Goal: Task Accomplishment & Management: Manage account settings

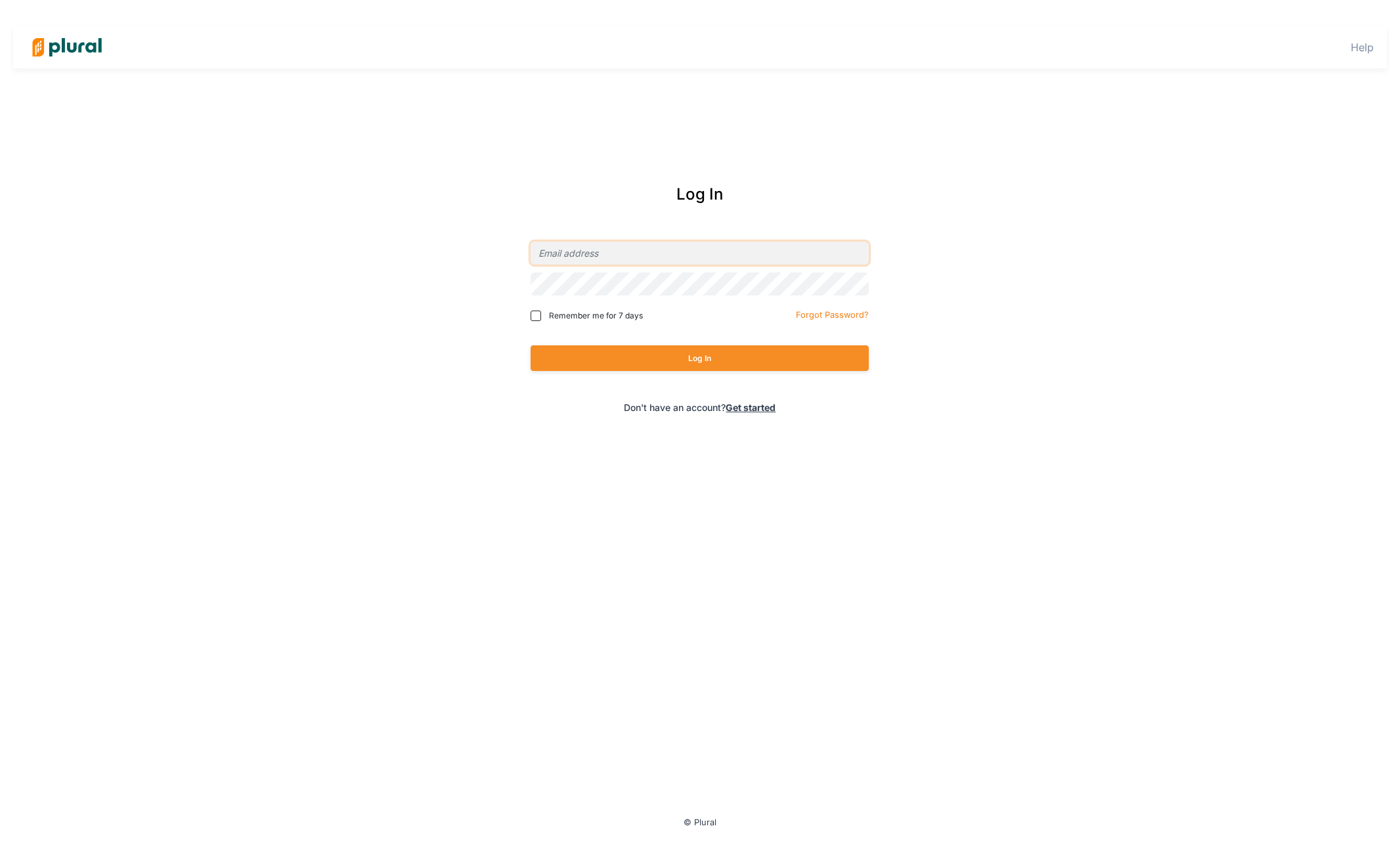
click at [643, 253] on input "email" at bounding box center [700, 252] width 338 height 23
type input "[PERSON_NAME][EMAIL_ADDRESS][DOMAIN_NAME]"
click at [531, 346] on button "Log In" at bounding box center [700, 358] width 338 height 26
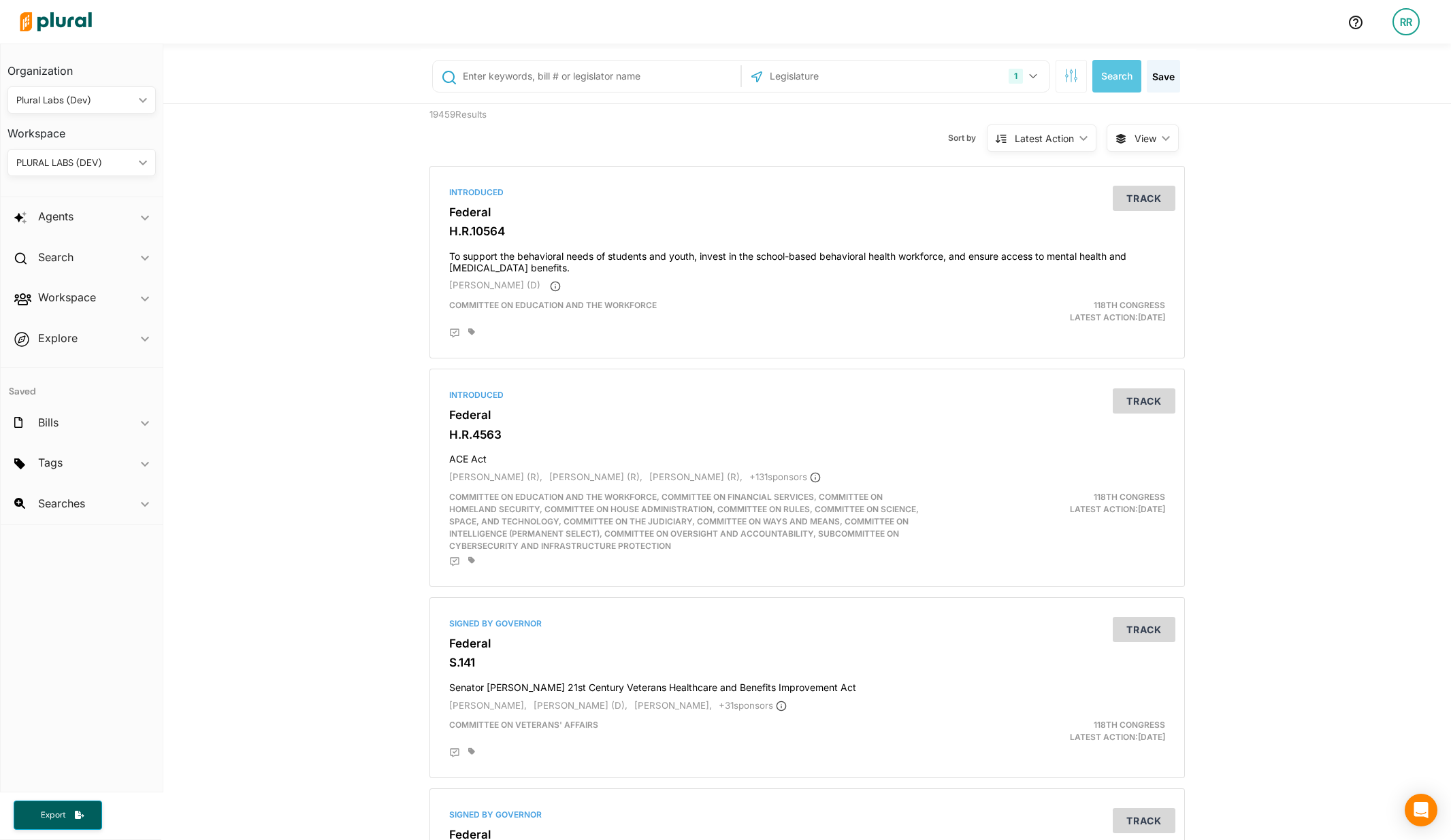
click at [123, 158] on div "PLURAL LABS (DEV)" at bounding box center [75, 163] width 117 height 14
click at [1034, 75] on button "1" at bounding box center [1024, 76] width 43 height 26
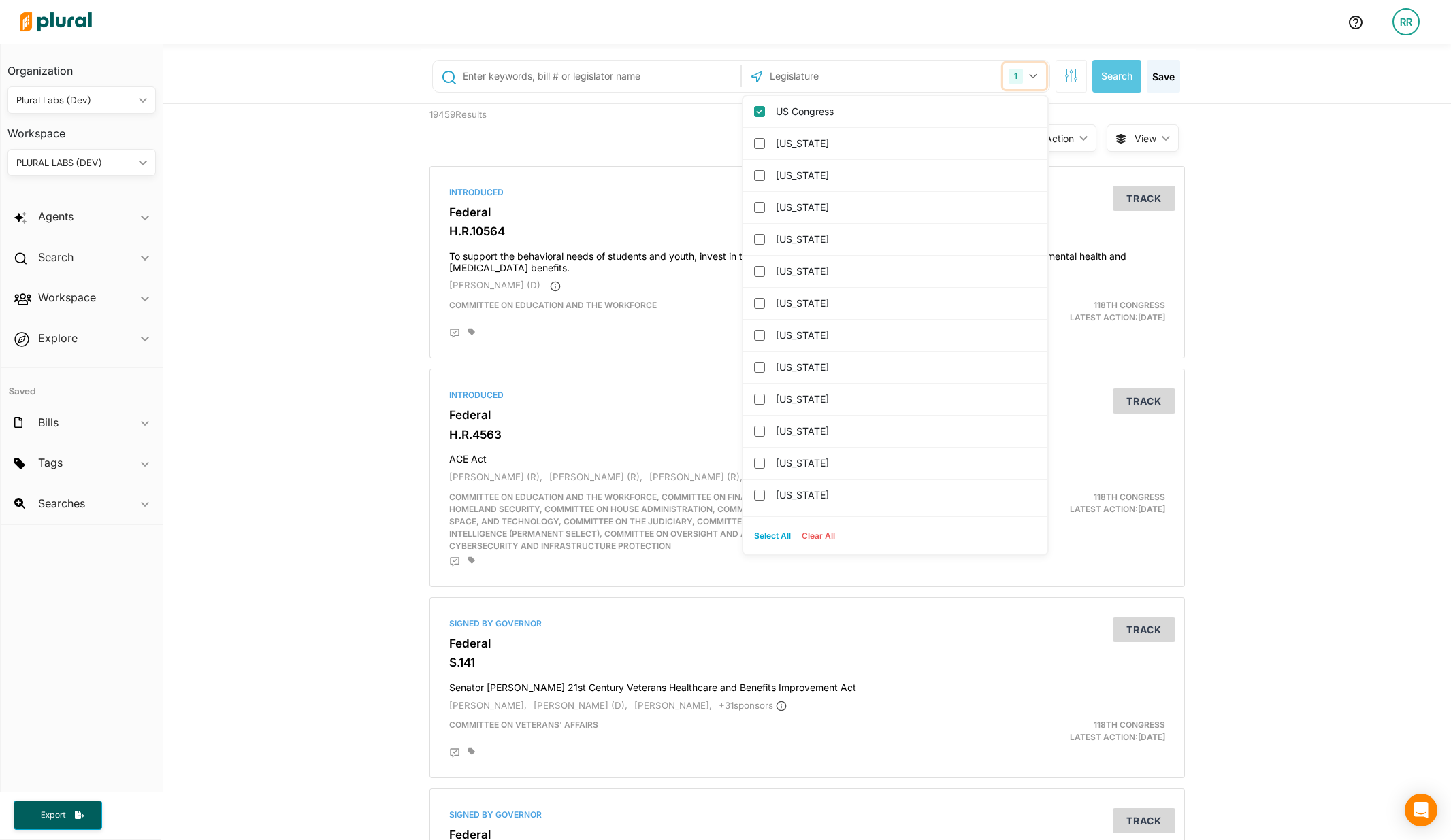
click at [1034, 75] on button "1" at bounding box center [1024, 76] width 43 height 26
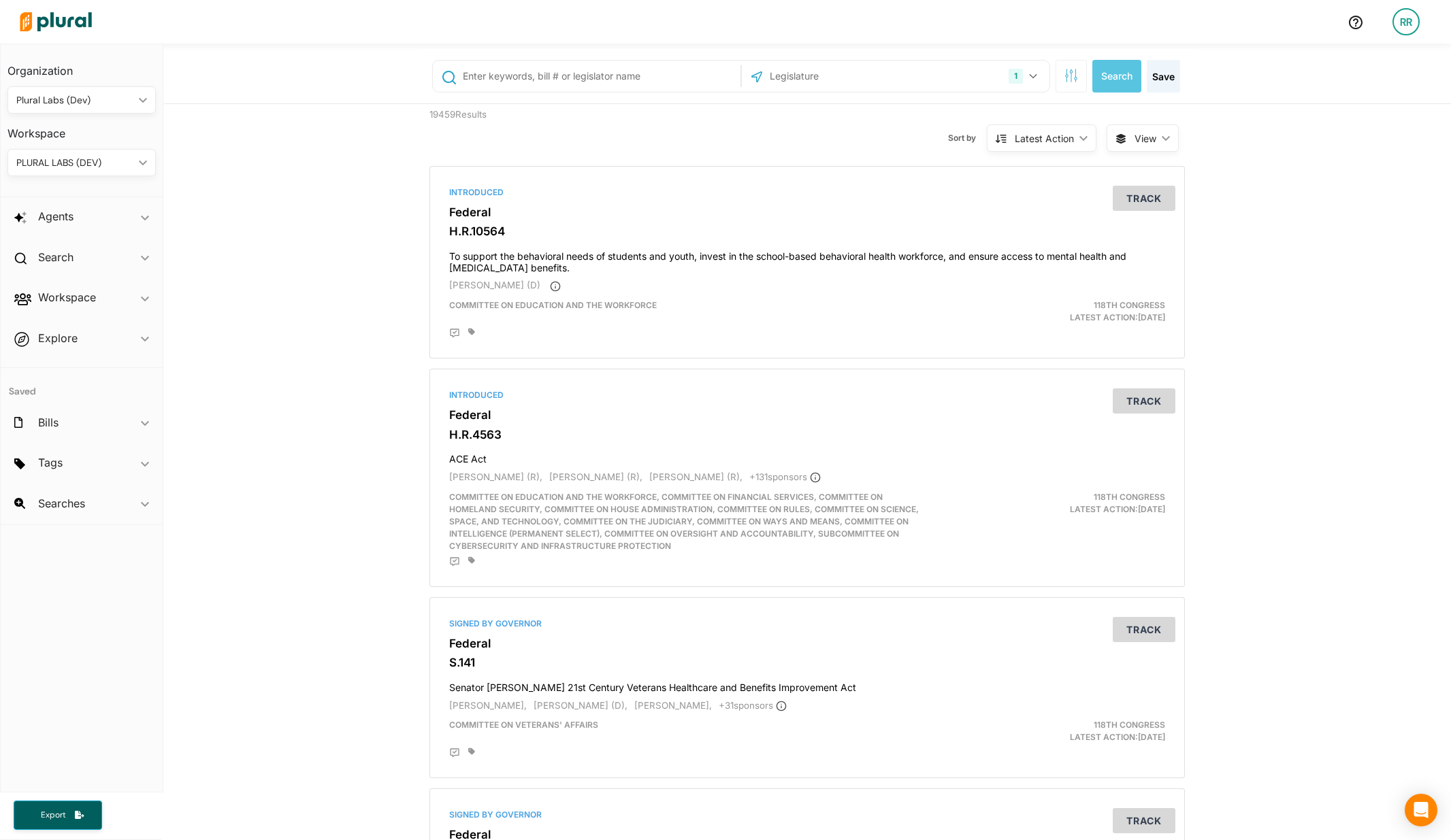
click at [998, 62] on div "1 US Congress Alabama Alaska Arizona Arkansas California Colorado Connecticut D…" at bounding box center [895, 76] width 308 height 31
click at [1011, 71] on div "1" at bounding box center [1016, 76] width 14 height 15
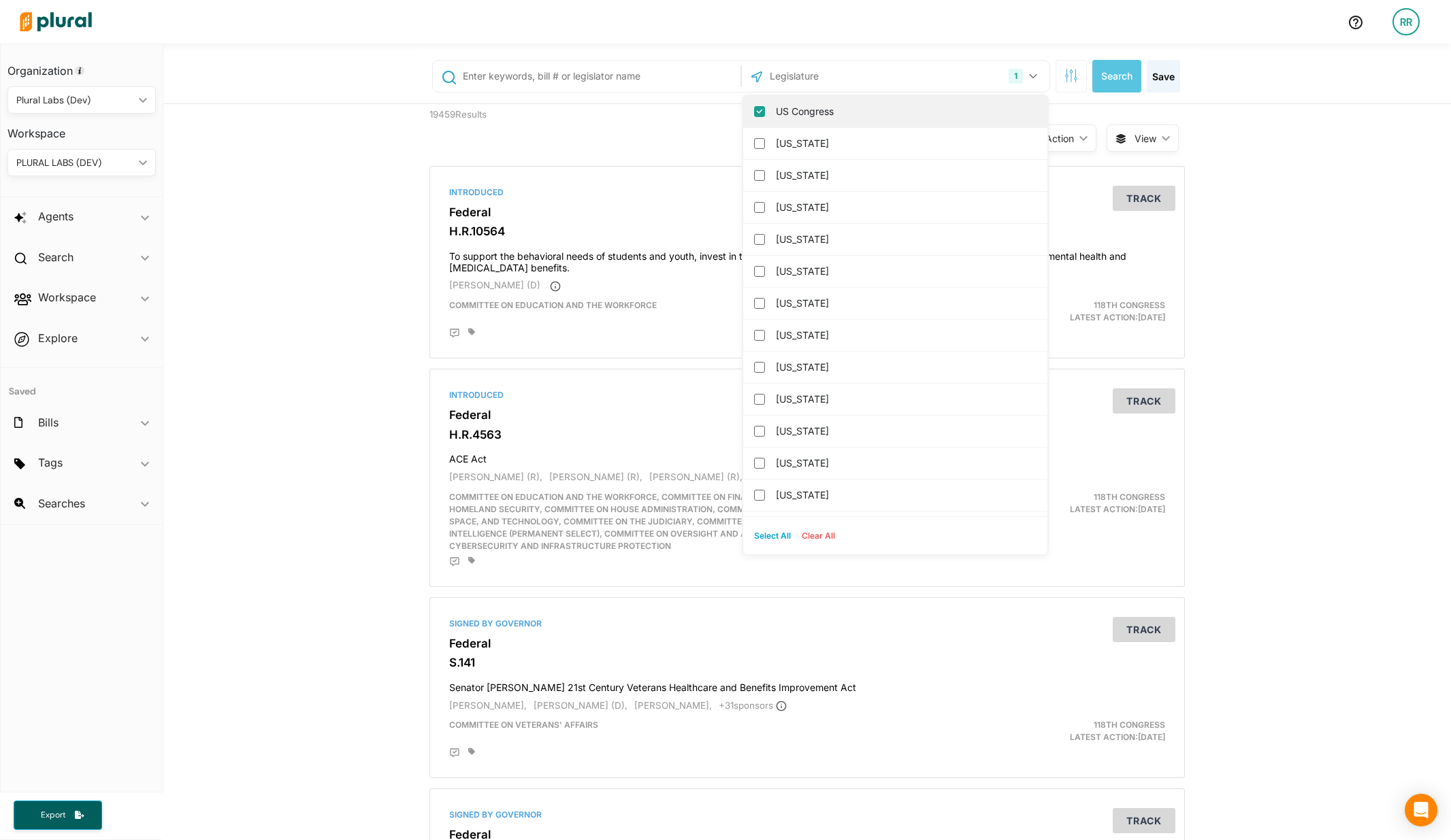
click at [758, 110] on input "US Congress" at bounding box center [759, 111] width 11 height 11
checkbox input "false"
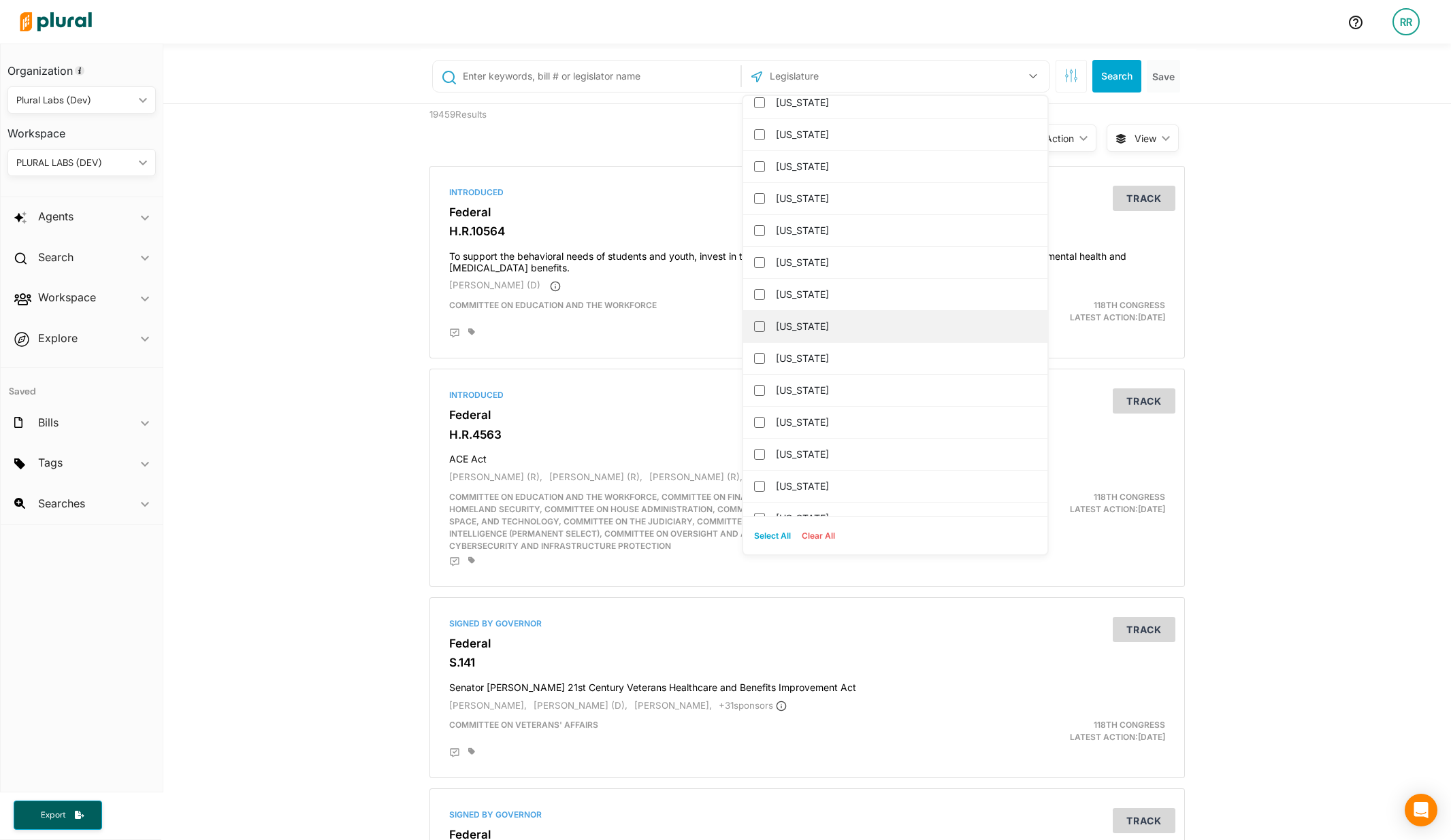
scroll to position [408, 0]
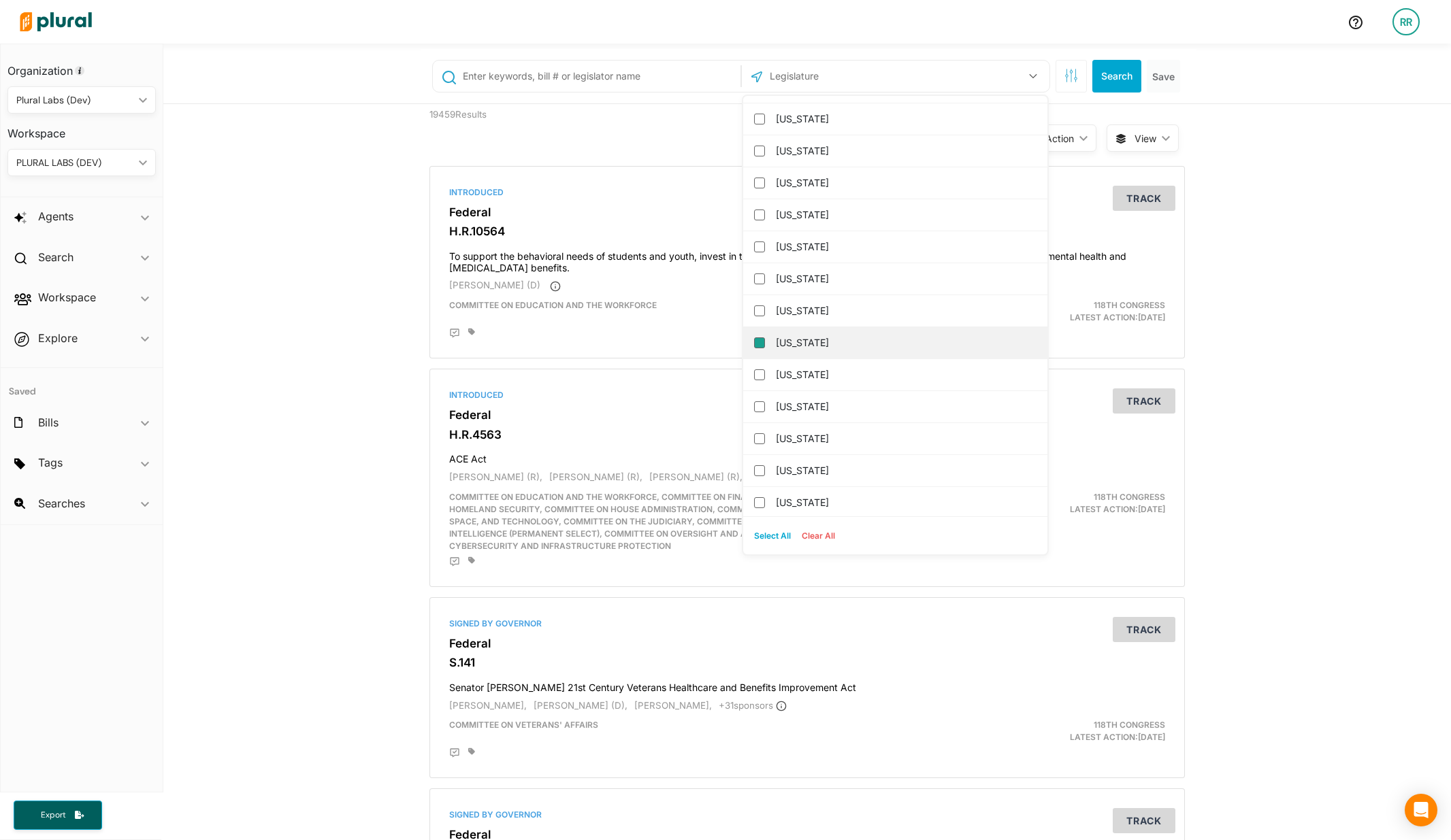
click at [758, 344] on input "[US_STATE]" at bounding box center [759, 342] width 11 height 11
click at [1125, 70] on button "Search" at bounding box center [1117, 76] width 49 height 32
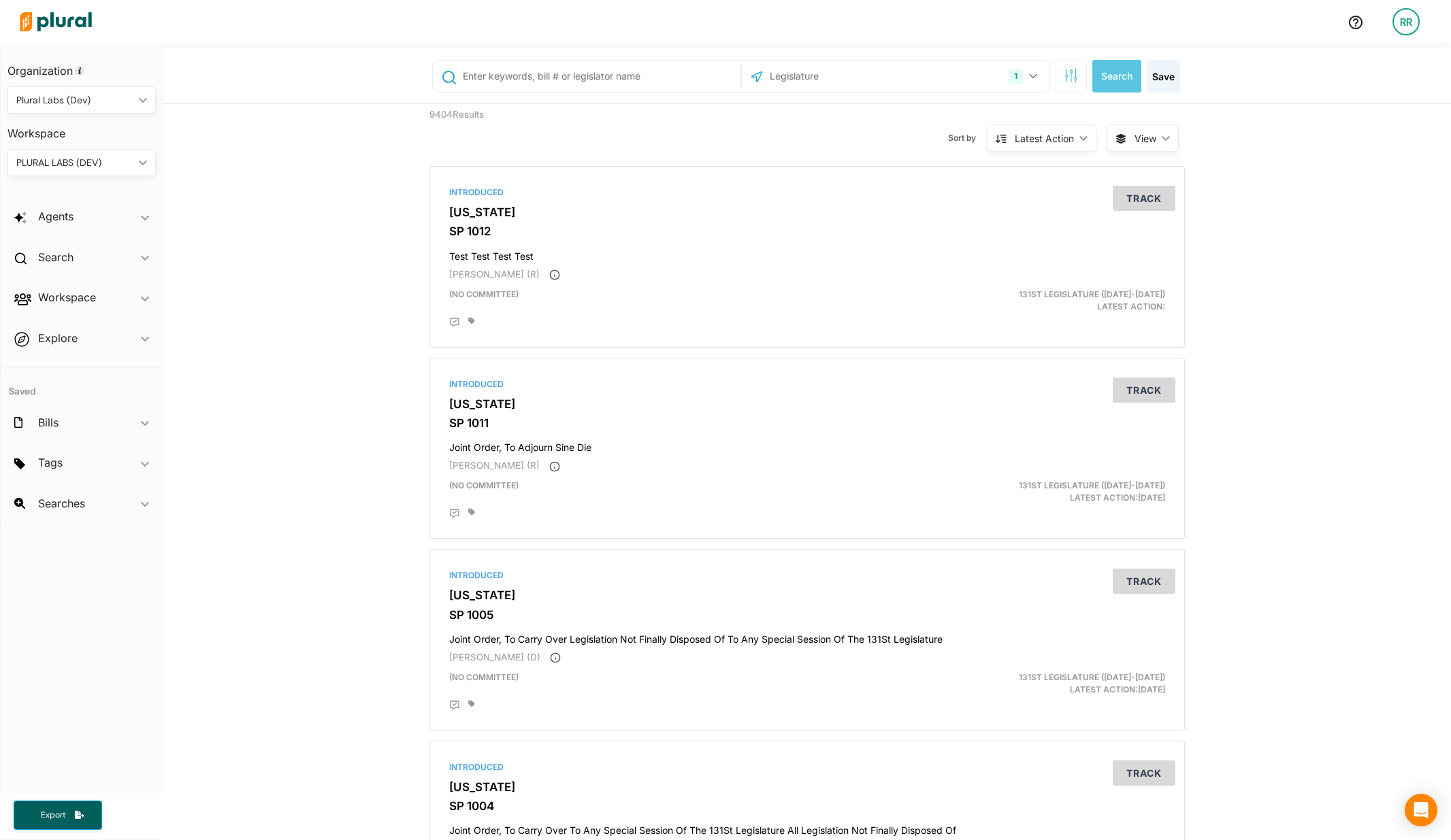
click at [1419, 19] on div "RR" at bounding box center [1406, 22] width 27 height 27
click at [74, 302] on h2 "Workspace" at bounding box center [67, 297] width 58 height 15
click at [50, 329] on h4 "Members" at bounding box center [85, 329] width 128 height 13
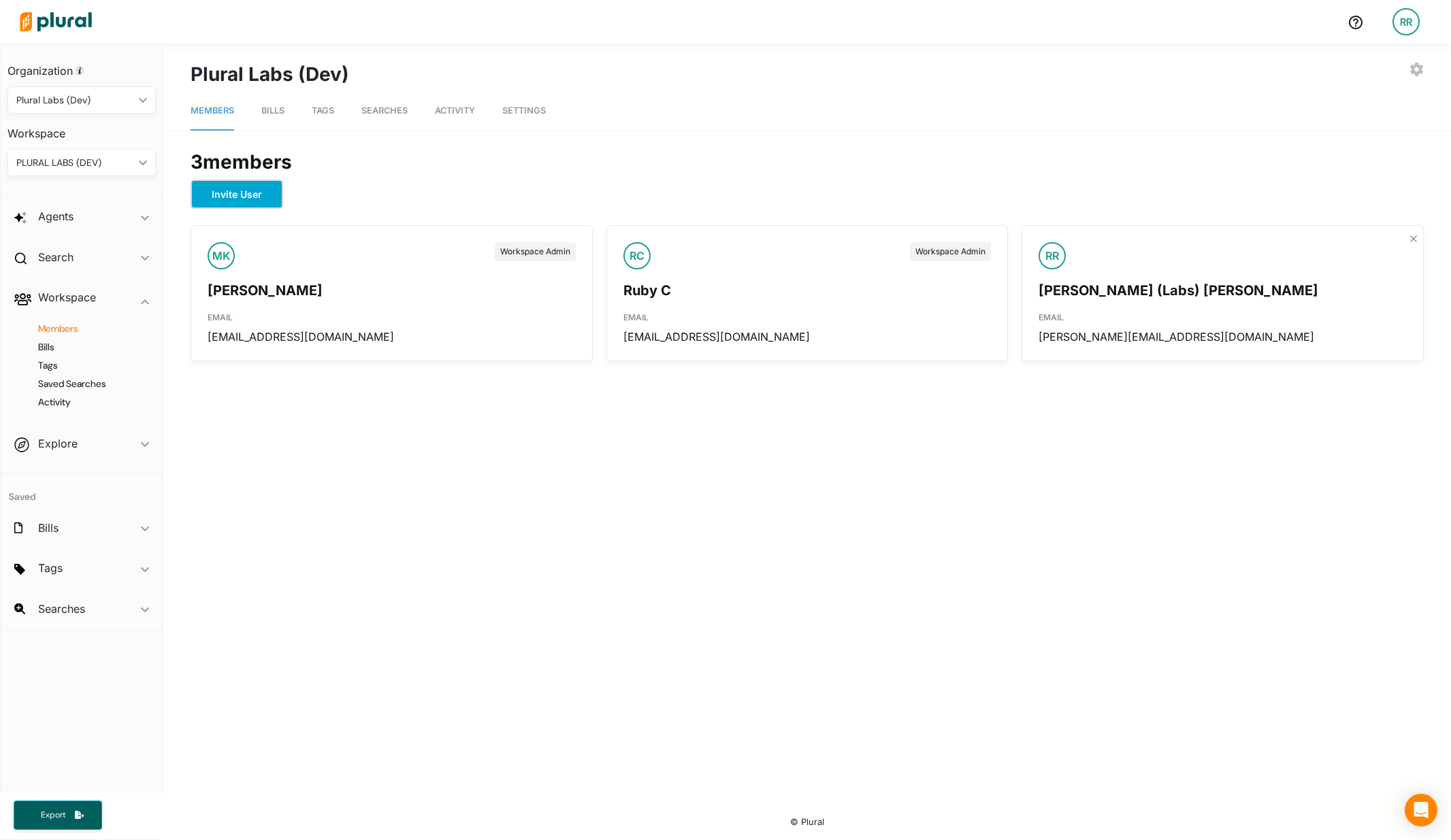
click at [239, 191] on button "Invite User" at bounding box center [236, 194] width 92 height 30
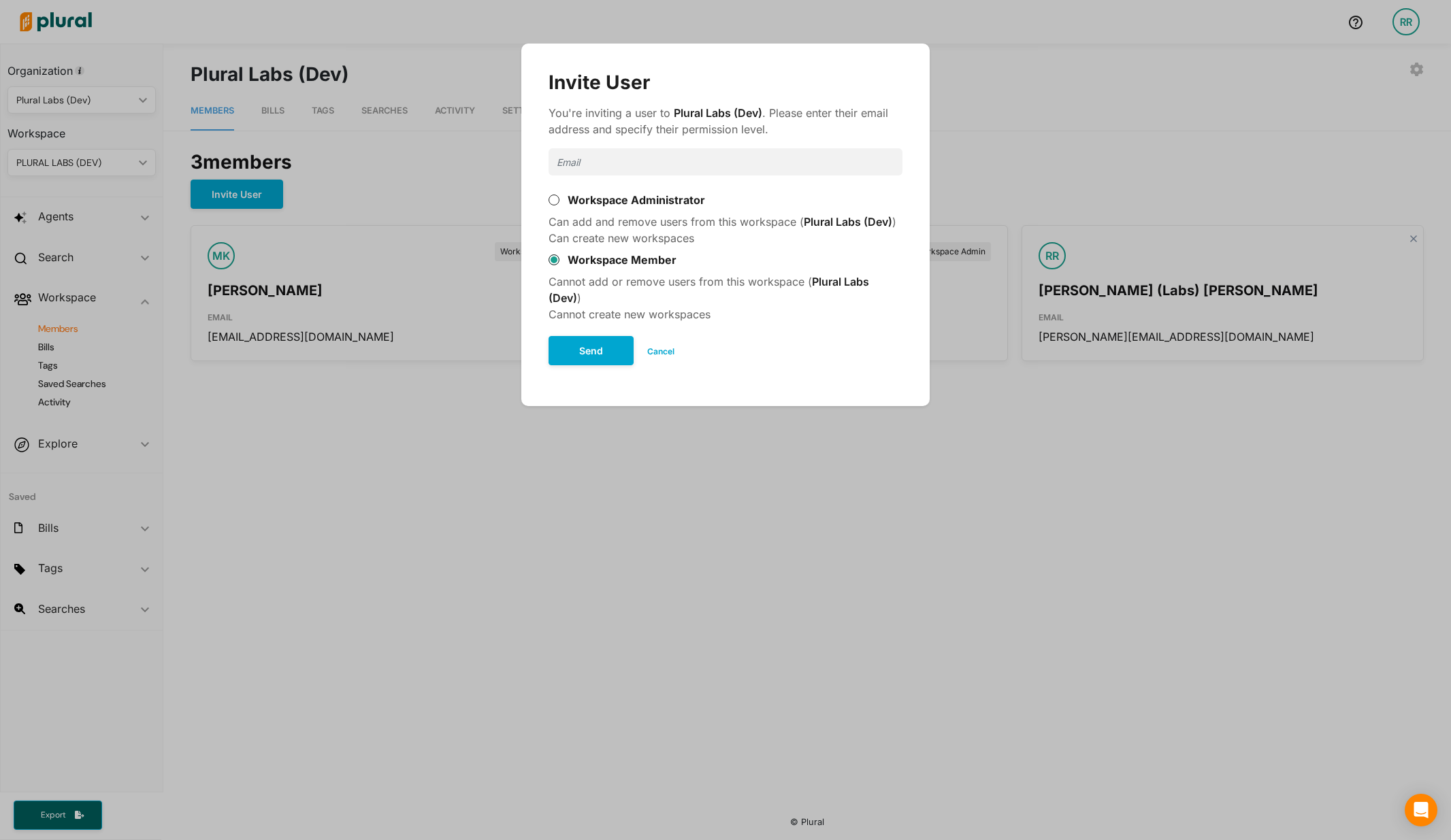
click at [643, 152] on input "Modal" at bounding box center [725, 162] width 354 height 27
type input "chimzi+labs@pluralpolicy.com"
click at [553, 202] on input "Workspace Administrator" at bounding box center [554, 200] width 11 height 11
radio input "true"
click at [599, 357] on button "Send" at bounding box center [591, 350] width 85 height 30
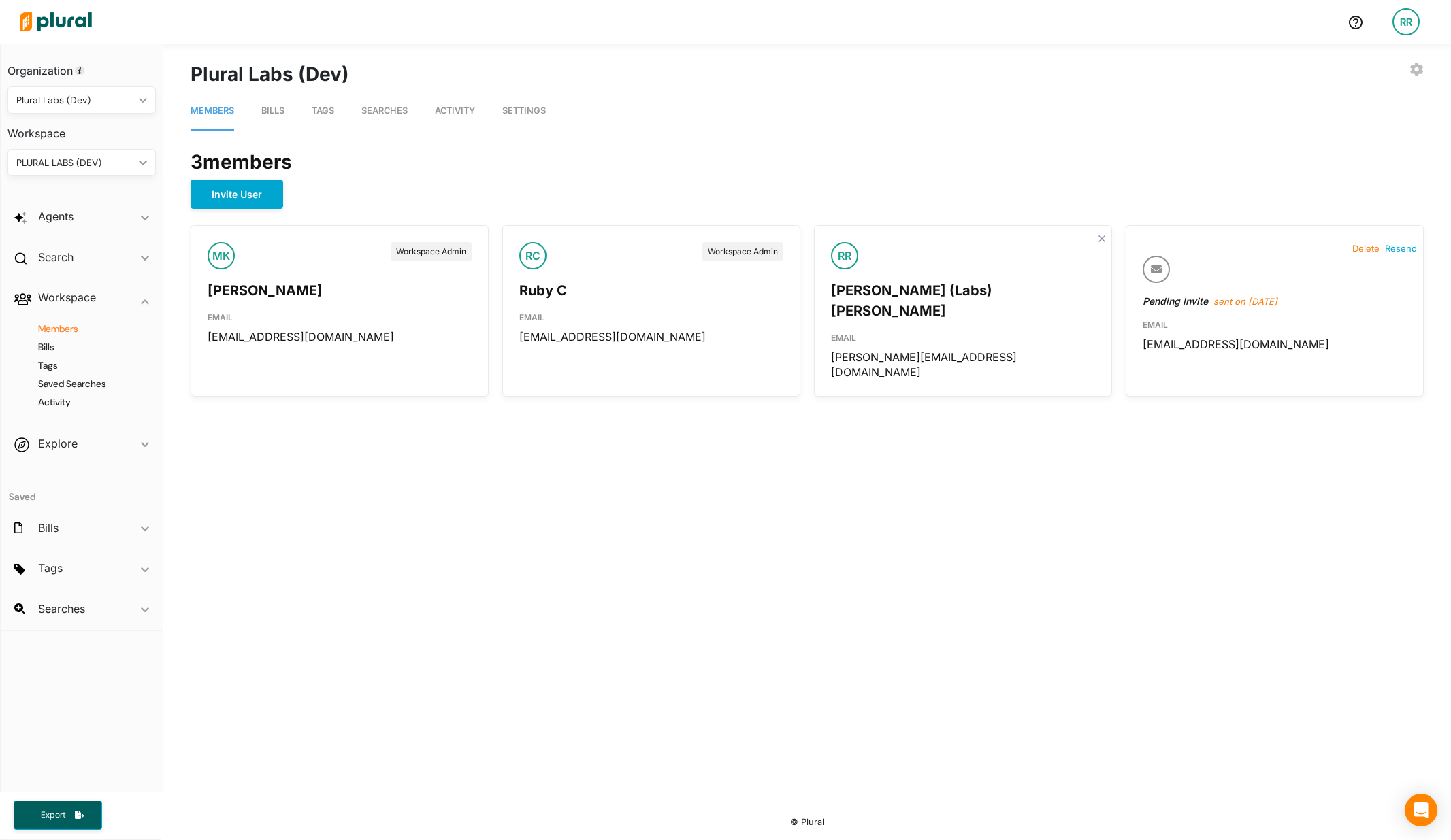
click at [644, 120] on nav "Members Bills Tags Searches Activity Settings" at bounding box center [807, 110] width 1287 height 43
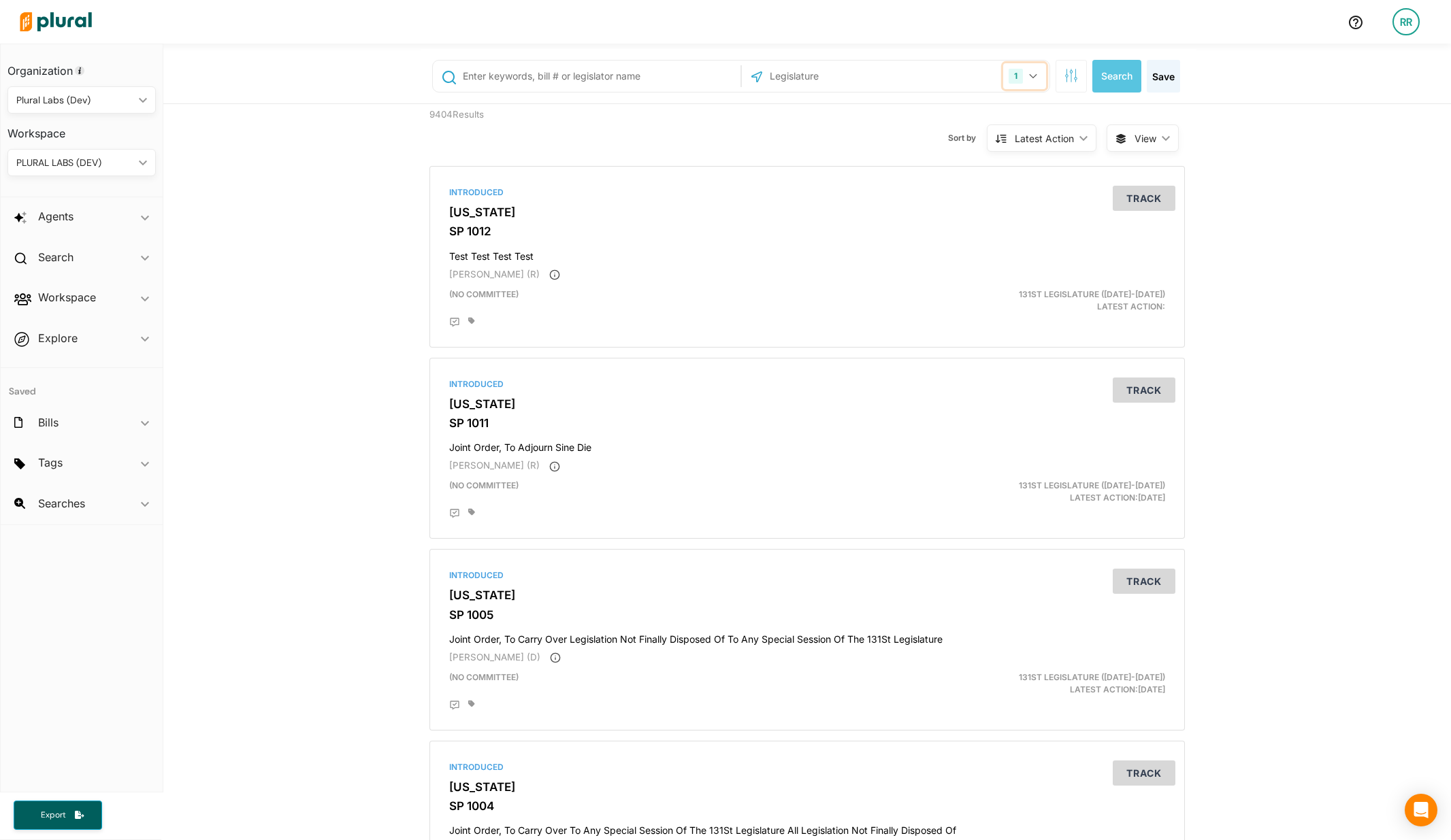
click at [1028, 79] on button "1" at bounding box center [1024, 76] width 43 height 26
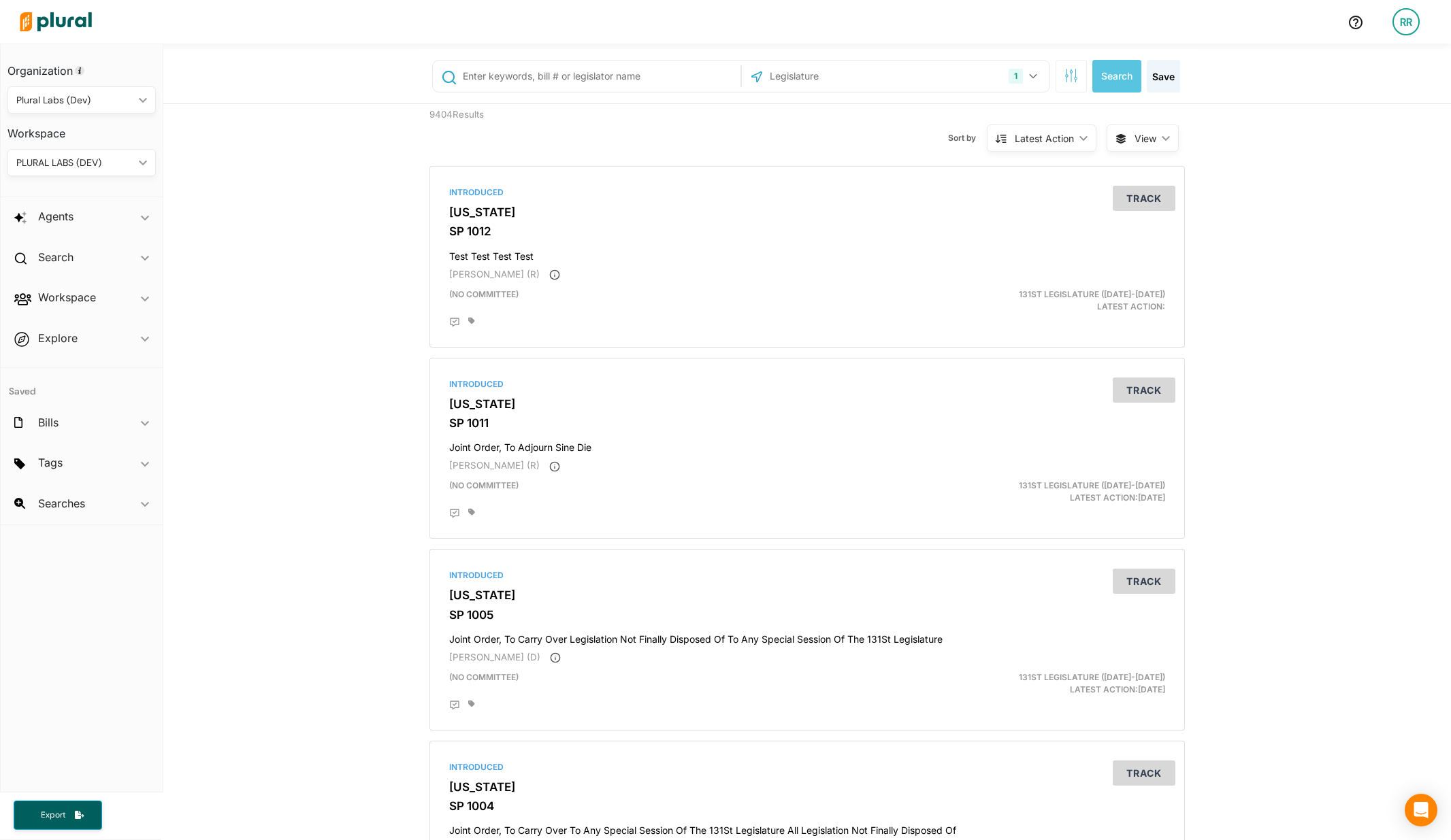
click at [565, 68] on input "text" at bounding box center [599, 76] width 275 height 26
type input "firearm"
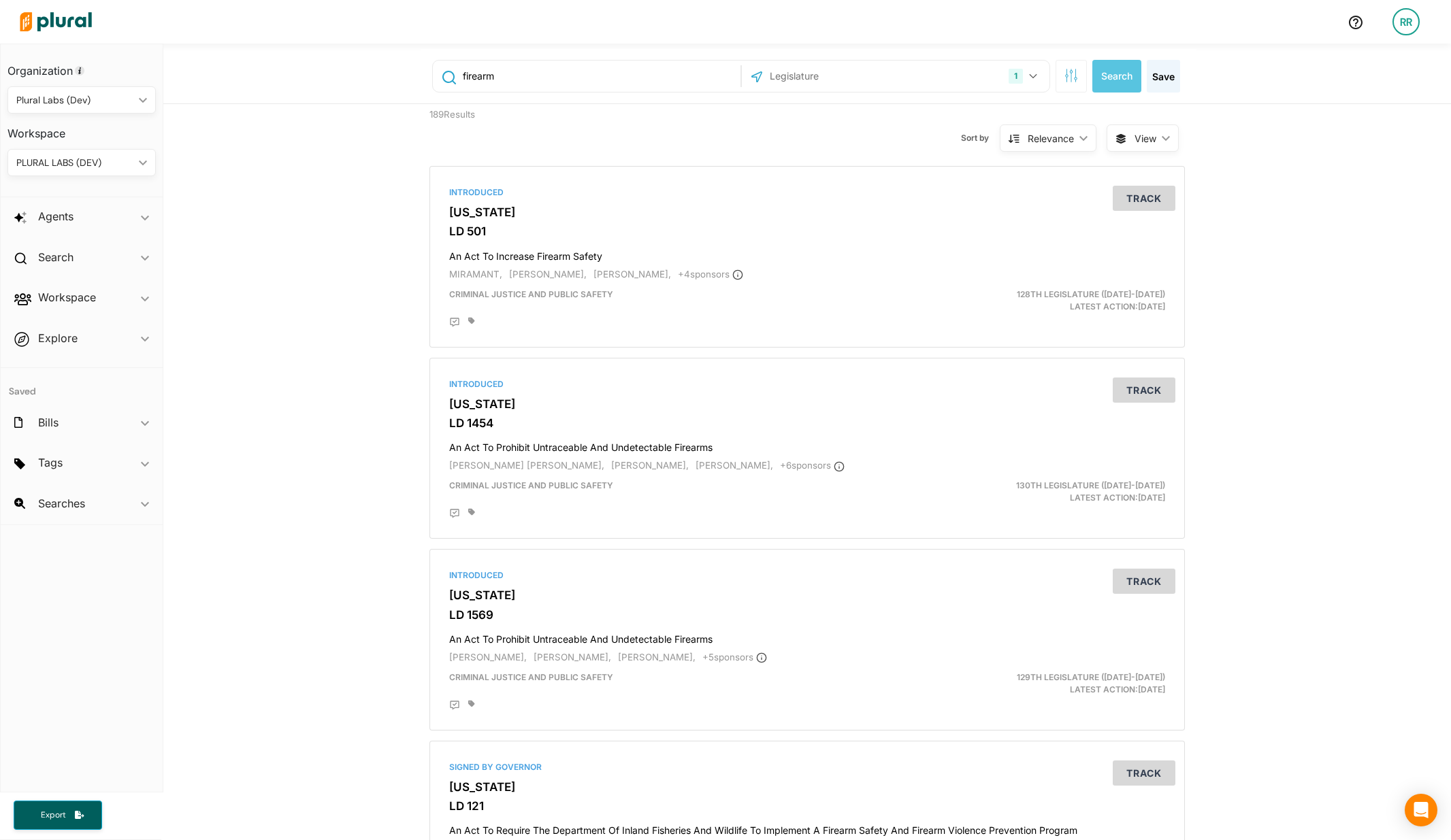
click at [1408, 27] on div "RR" at bounding box center [1406, 22] width 27 height 27
click at [1359, 189] on link "Log Out" at bounding box center [1370, 196] width 119 height 34
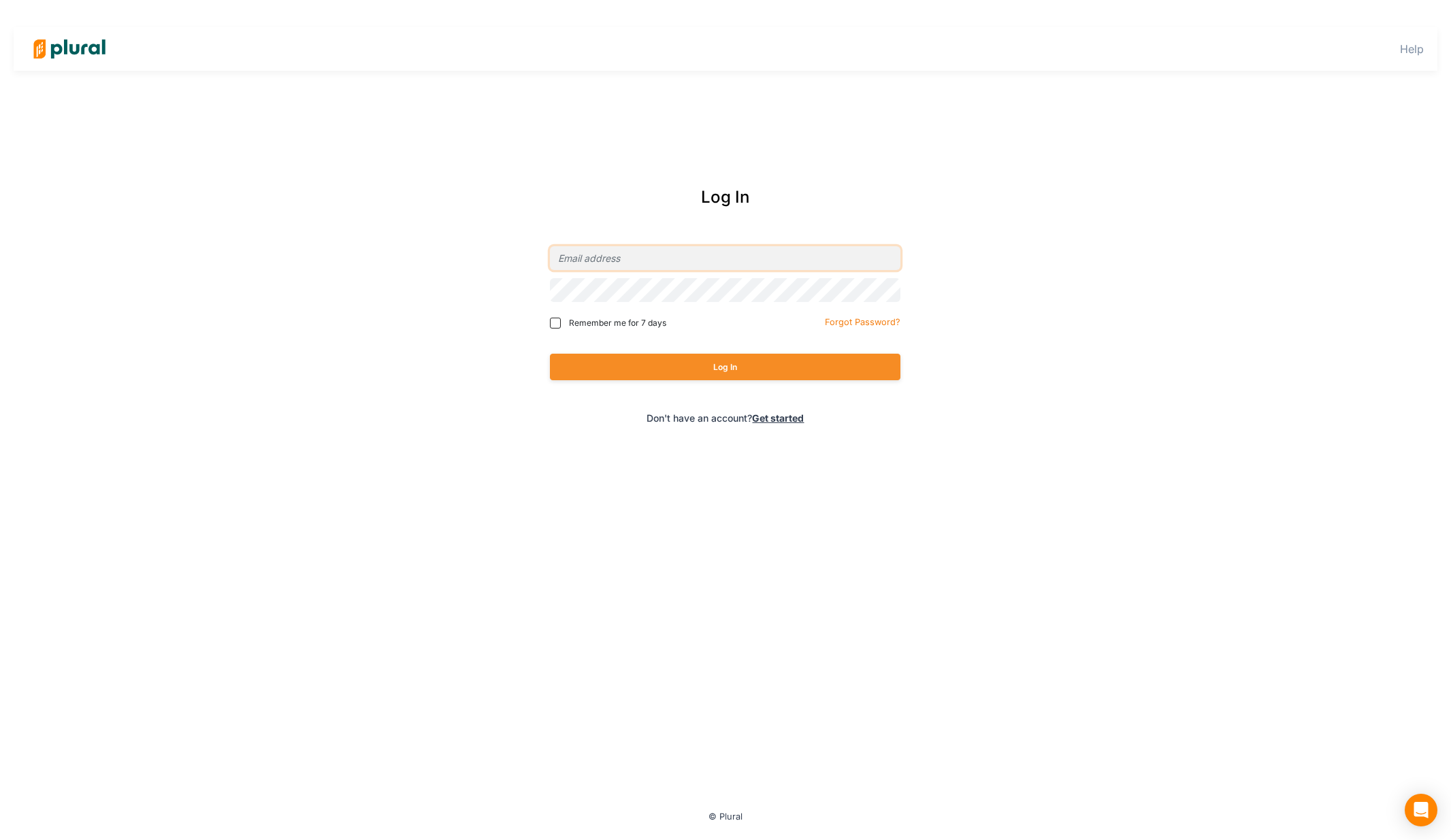
click at [582, 256] on input "email" at bounding box center [725, 258] width 350 height 24
type input "[PERSON_NAME][EMAIL_ADDRESS][DOMAIN_NAME]"
click at [630, 370] on button "Log In" at bounding box center [725, 367] width 350 height 27
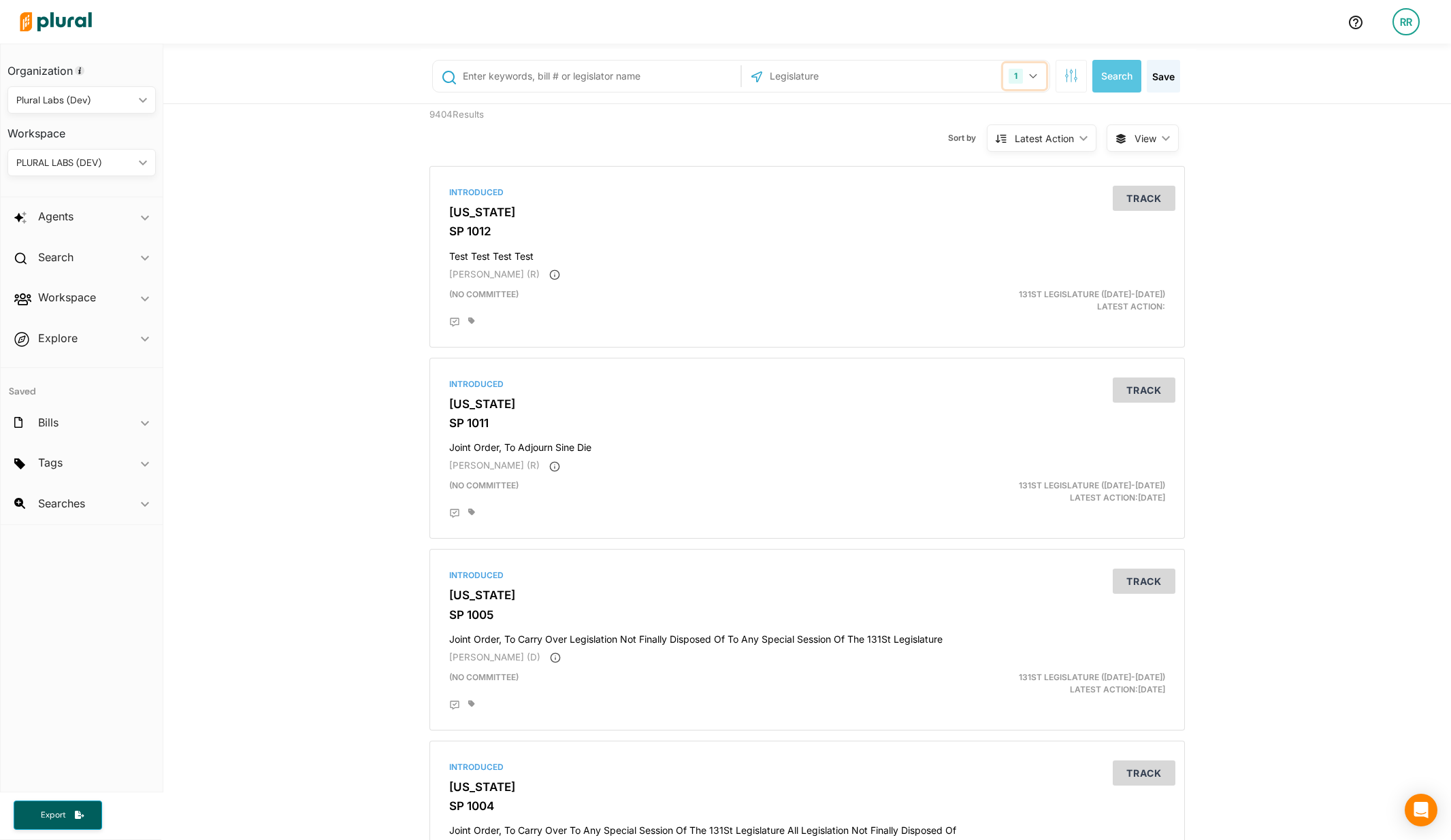
click at [1026, 79] on button "1" at bounding box center [1024, 76] width 43 height 26
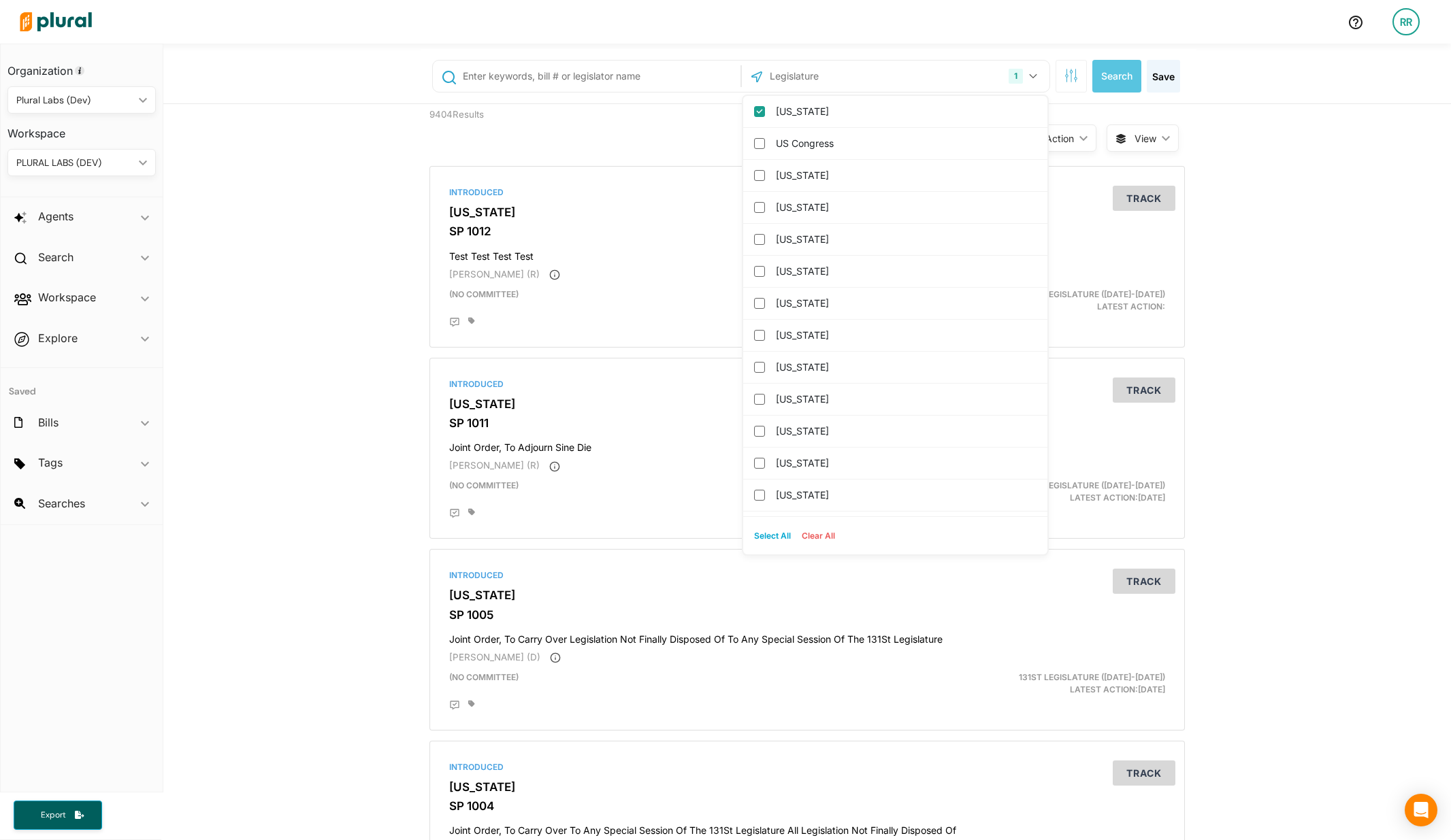
click at [957, 42] on div at bounding box center [675, 22] width 1323 height 48
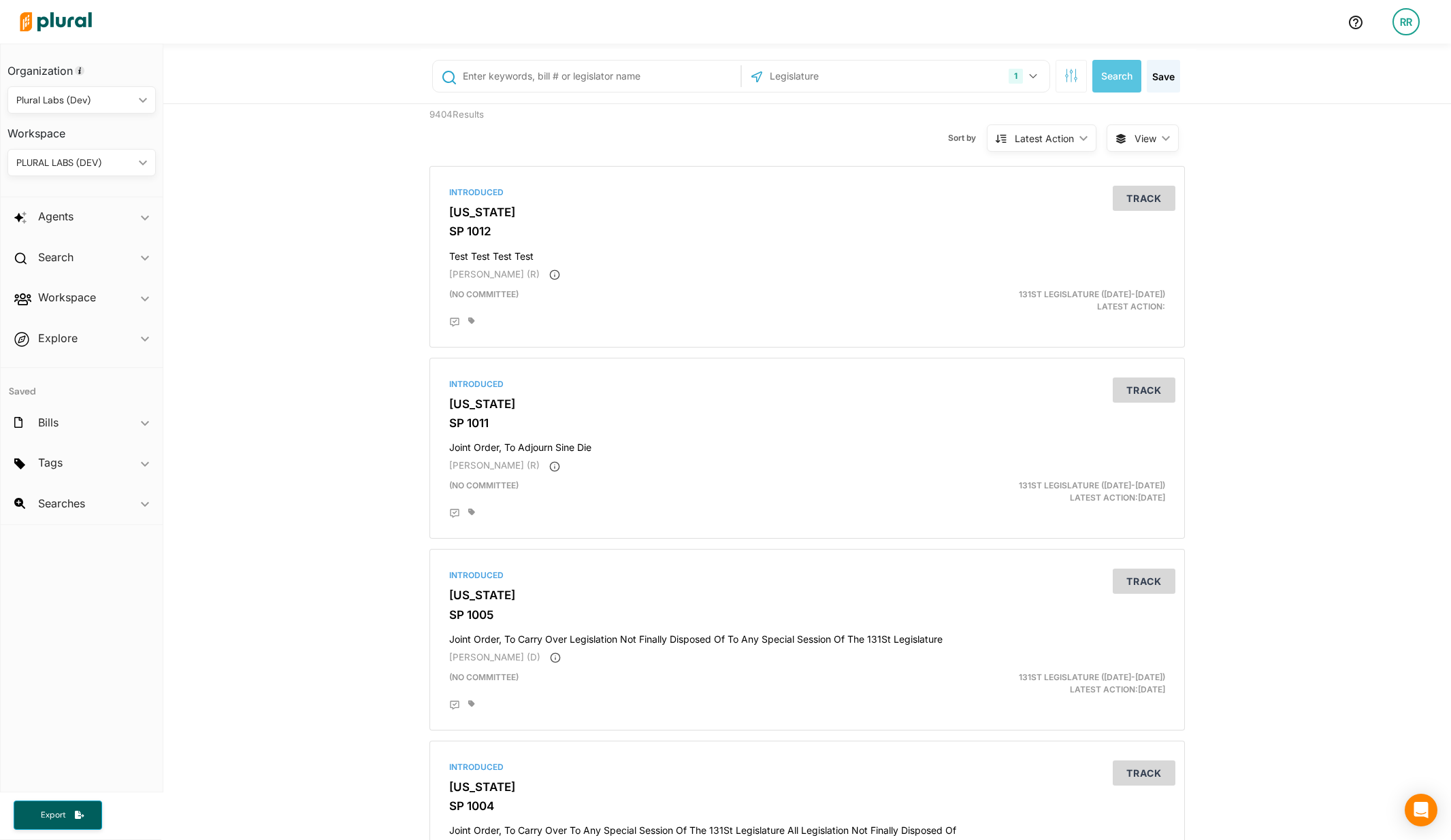
click at [820, 21] on div at bounding box center [675, 22] width 1323 height 48
click at [1411, 24] on div "RR" at bounding box center [1406, 22] width 27 height 27
